Goal: Task Accomplishment & Management: Complete application form

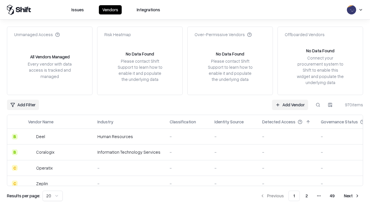
click at [290, 105] on link "Add Vendor" at bounding box center [290, 105] width 36 height 10
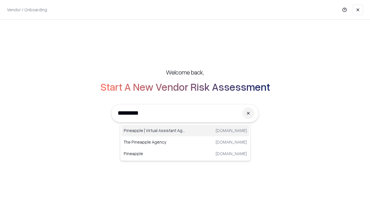
click at [185, 130] on div "Pineapple | Virtual Assistant Agency [DOMAIN_NAME]" at bounding box center [185, 131] width 128 height 12
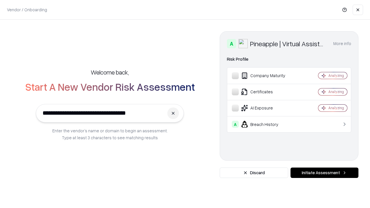
type input "**********"
click at [324, 173] on button "Initiate Assessment" at bounding box center [324, 172] width 68 height 10
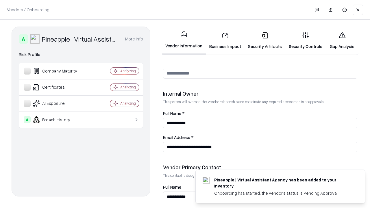
scroll to position [299, 0]
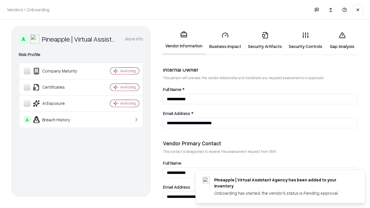
click at [225, 40] on link "Business Impact" at bounding box center [225, 40] width 39 height 27
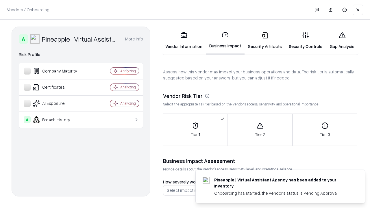
click at [264, 40] on link "Security Artifacts" at bounding box center [264, 40] width 41 height 27
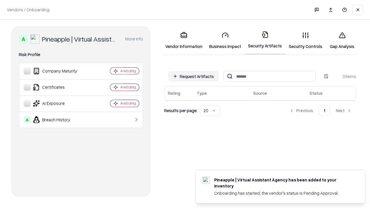
click at [193, 76] on button "Request Artifacts" at bounding box center [193, 76] width 50 height 10
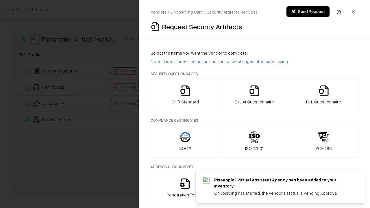
click at [185, 95] on icon "button" at bounding box center [185, 91] width 12 height 12
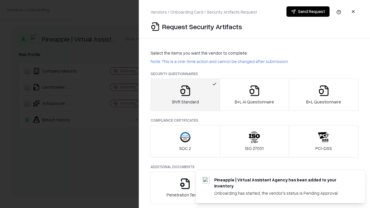
click at [307, 12] on button "Send Request" at bounding box center [307, 11] width 43 height 10
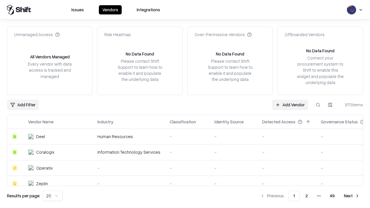
click at [318, 105] on button at bounding box center [317, 105] width 10 height 10
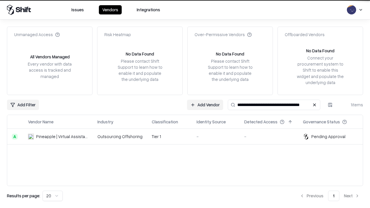
type input "**********"
click at [188, 136] on td "Tier 1" at bounding box center [169, 137] width 45 height 16
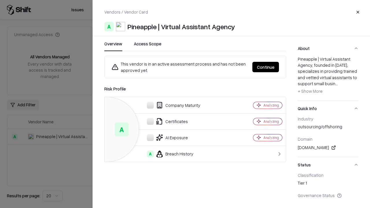
click at [265, 67] on button "Continue" at bounding box center [265, 67] width 27 height 10
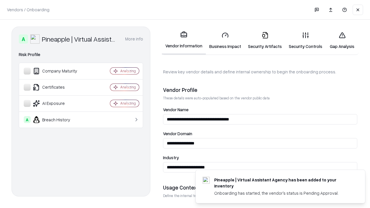
click at [264, 40] on link "Security Artifacts" at bounding box center [264, 40] width 41 height 27
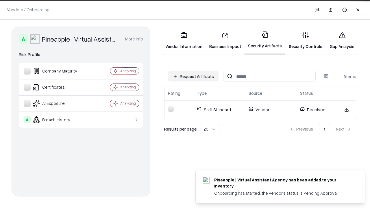
click at [342, 40] on link "Gap Analysis" at bounding box center [341, 40] width 33 height 27
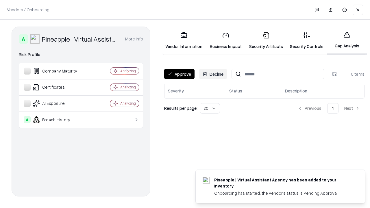
click at [179, 74] on button "Approve" at bounding box center [179, 74] width 30 height 10
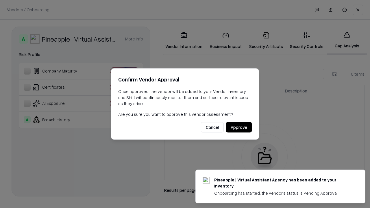
click at [238, 127] on button "Approve" at bounding box center [239, 127] width 26 height 10
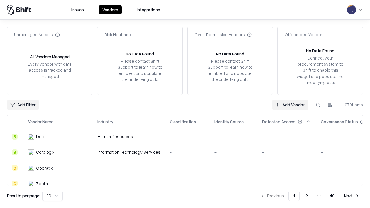
type input "**********"
click at [290, 105] on link "Add Vendor" at bounding box center [290, 105] width 36 height 10
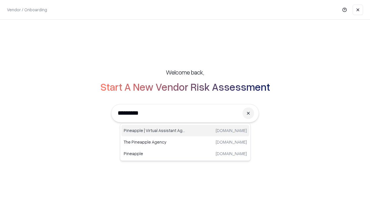
click at [185, 130] on div "Pineapple | Virtual Assistant Agency [DOMAIN_NAME]" at bounding box center [185, 131] width 128 height 12
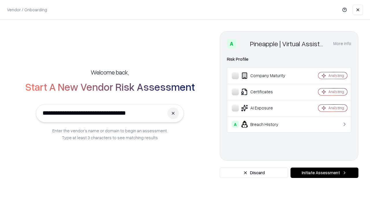
type input "**********"
click at [324, 173] on button "Initiate Assessment" at bounding box center [324, 172] width 68 height 10
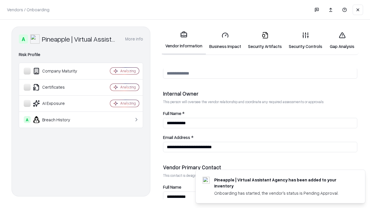
scroll to position [299, 0]
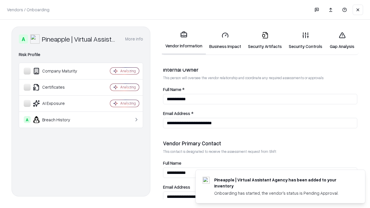
click at [342, 40] on link "Gap Analysis" at bounding box center [341, 40] width 33 height 27
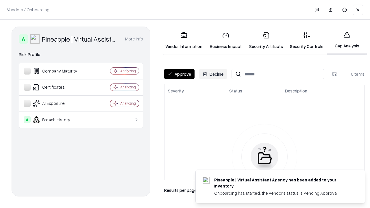
click at [179, 74] on button "Approve" at bounding box center [179, 74] width 30 height 10
